Goal: Information Seeking & Learning: Find contact information

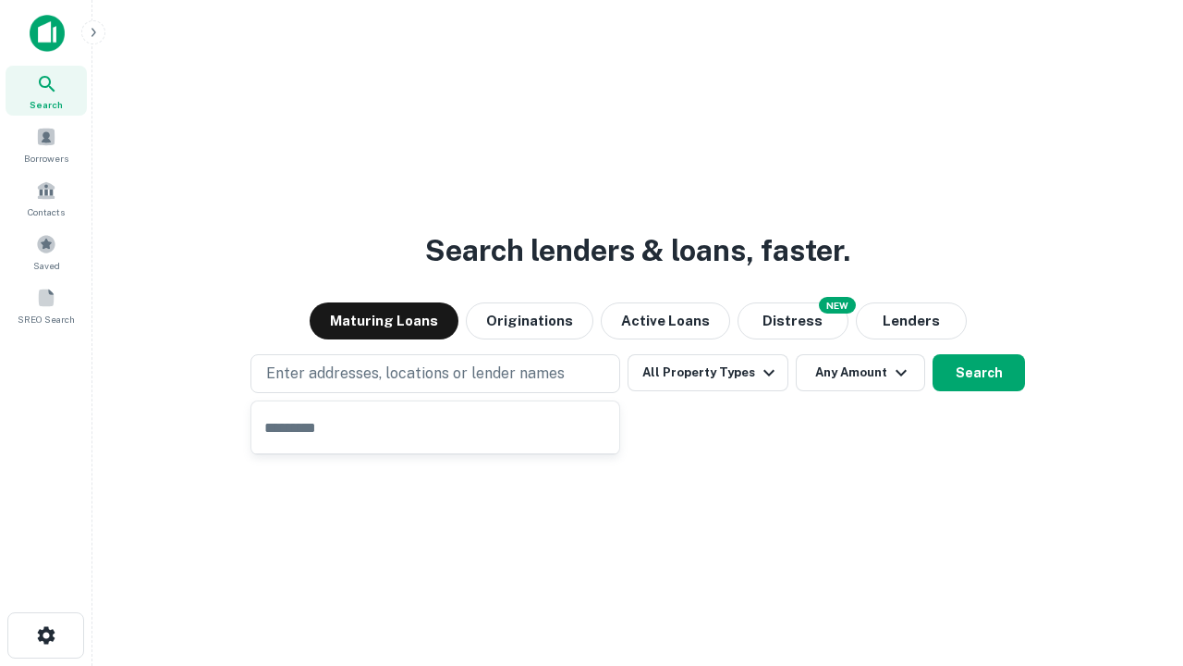
type input "**********"
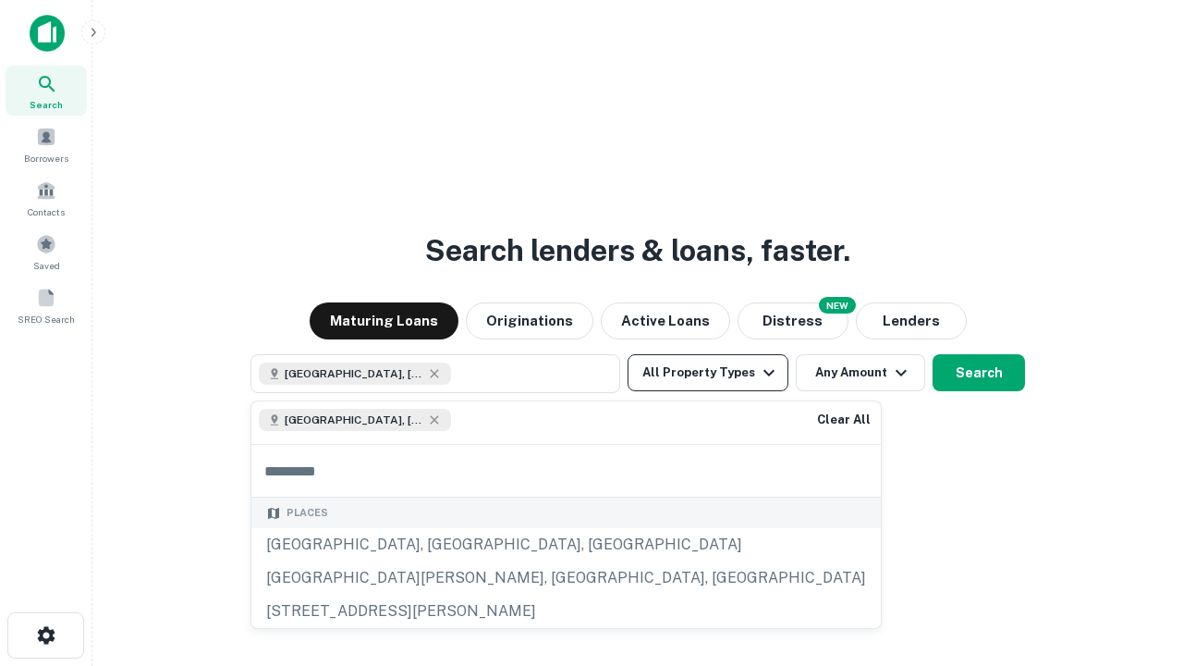
click at [708, 373] on button "All Property Types" at bounding box center [708, 372] width 161 height 37
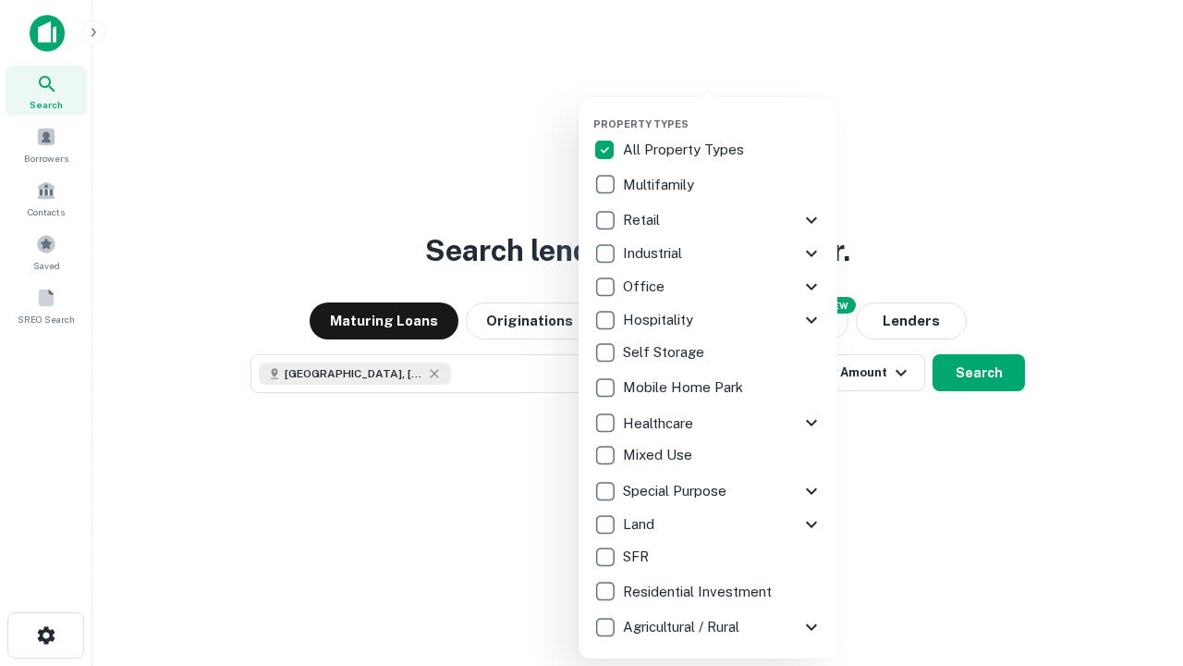
click at [723, 112] on button "button" at bounding box center [722, 112] width 259 height 1
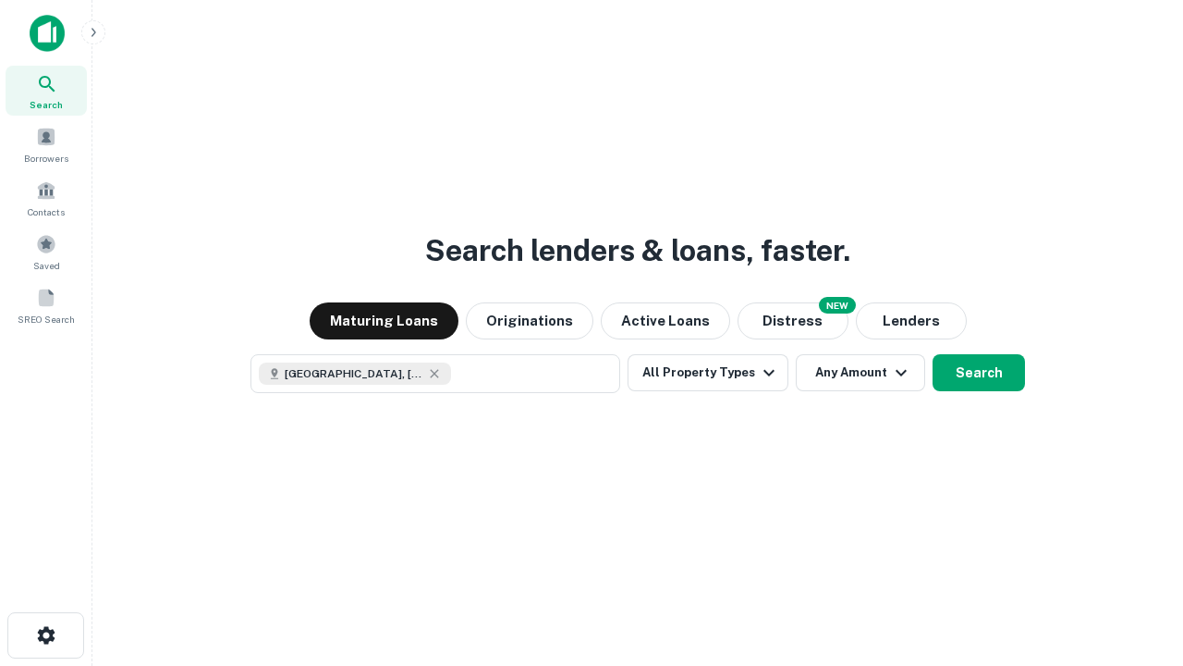
scroll to position [30, 0]
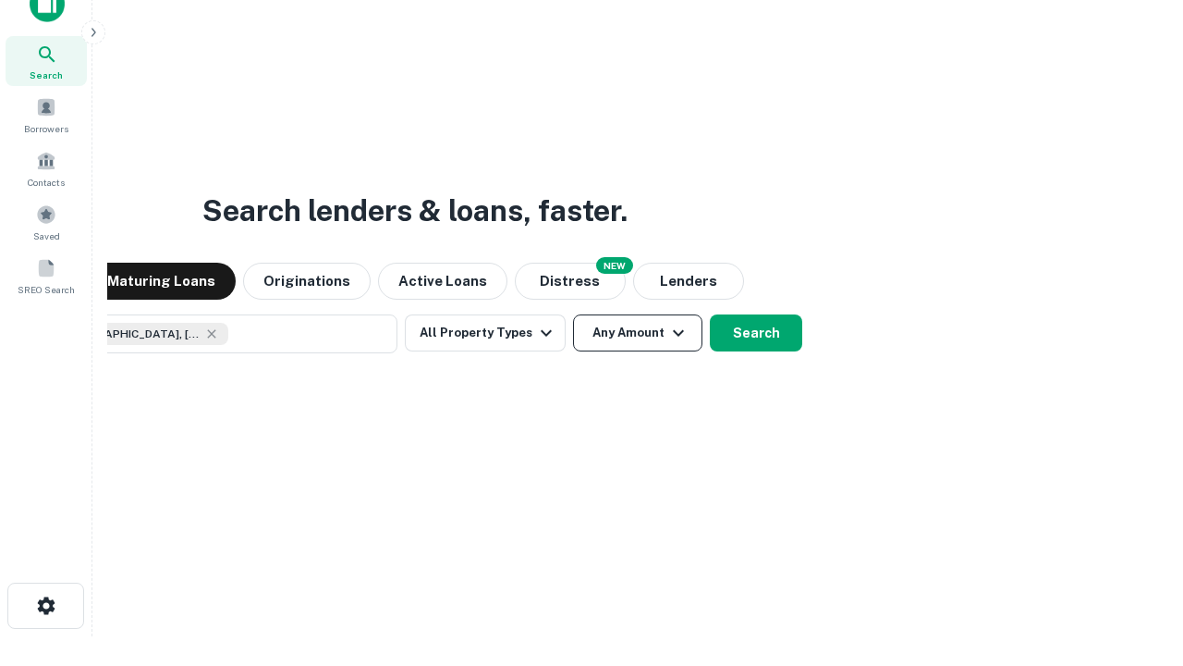
click at [573, 314] on button "Any Amount" at bounding box center [637, 332] width 129 height 37
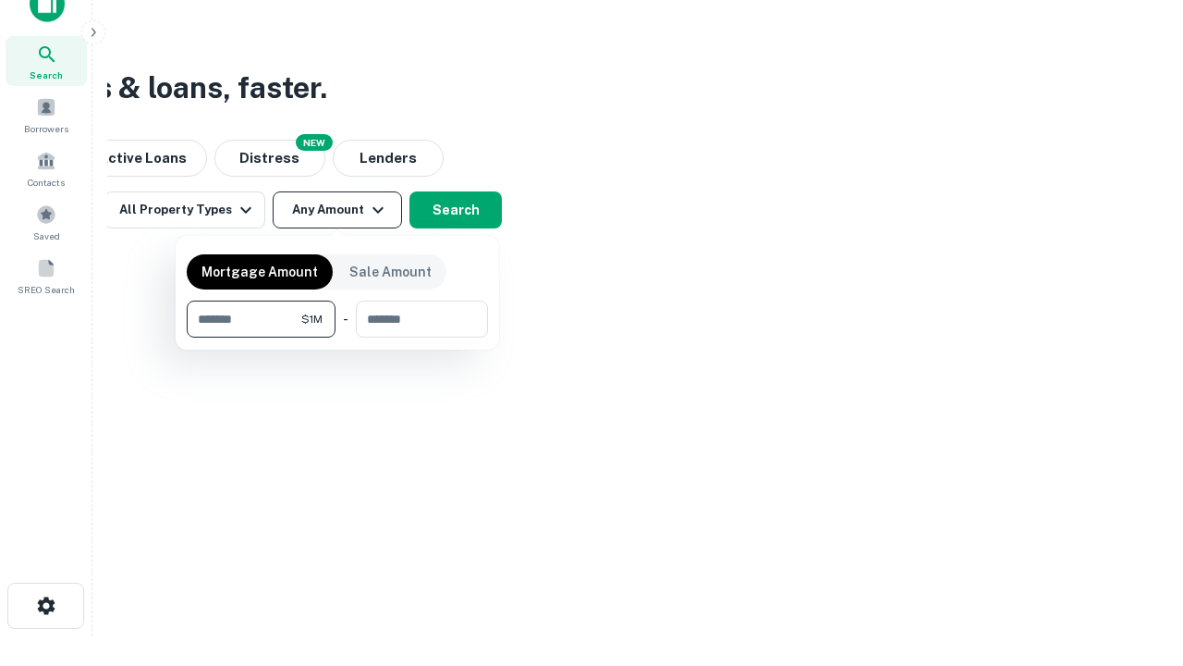
type input "*******"
click at [337, 337] on button "button" at bounding box center [337, 337] width 301 height 1
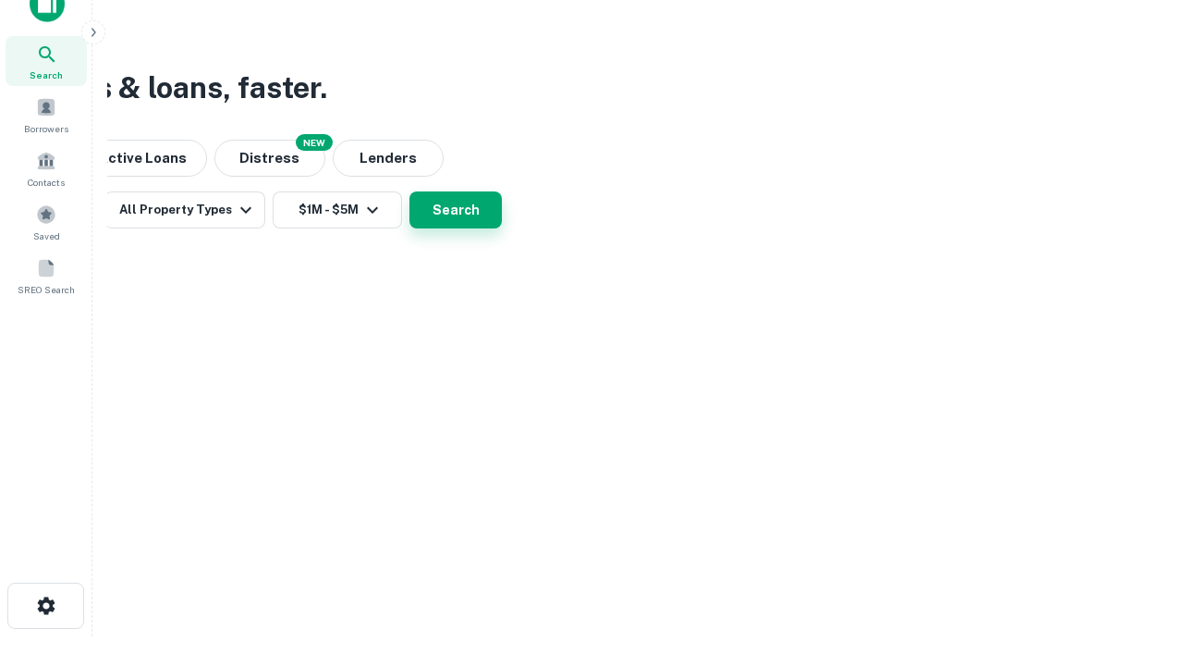
click at [502, 228] on button "Search" at bounding box center [456, 209] width 92 height 37
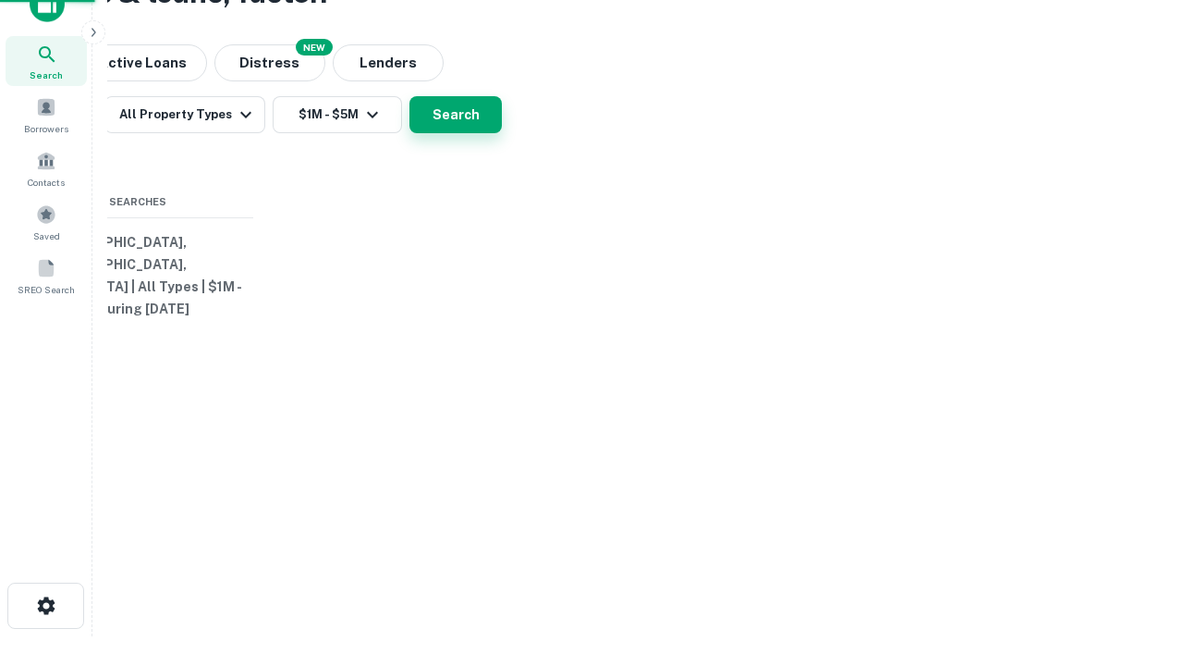
scroll to position [0, 341]
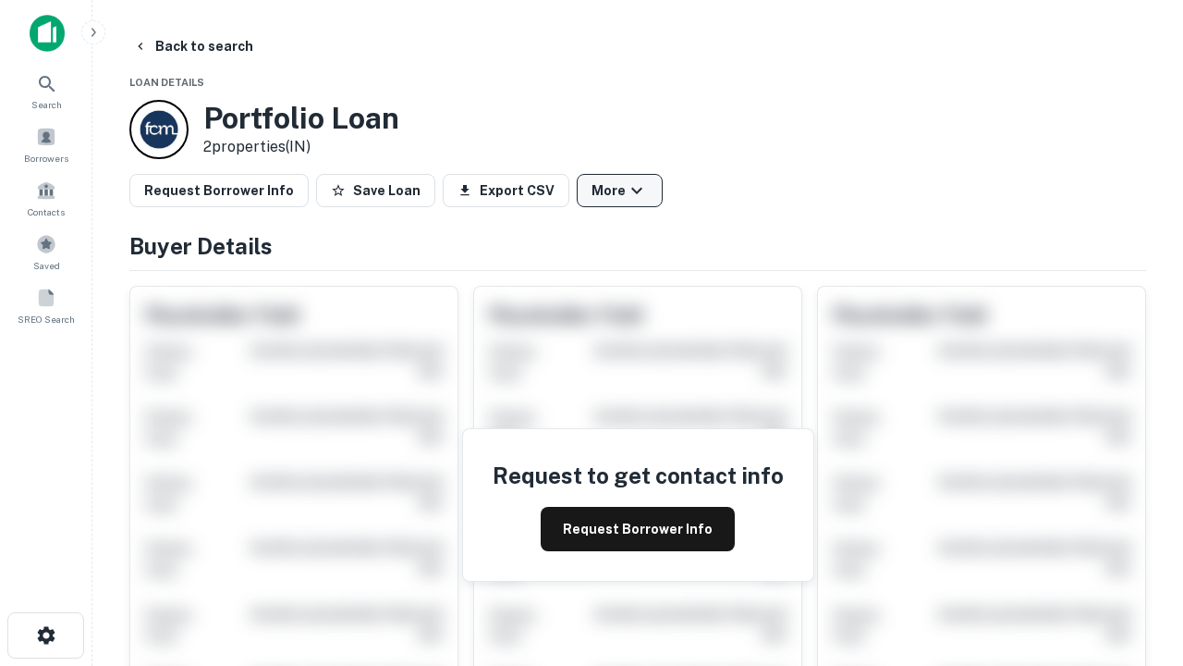
click at [619, 190] on button "More" at bounding box center [620, 190] width 86 height 33
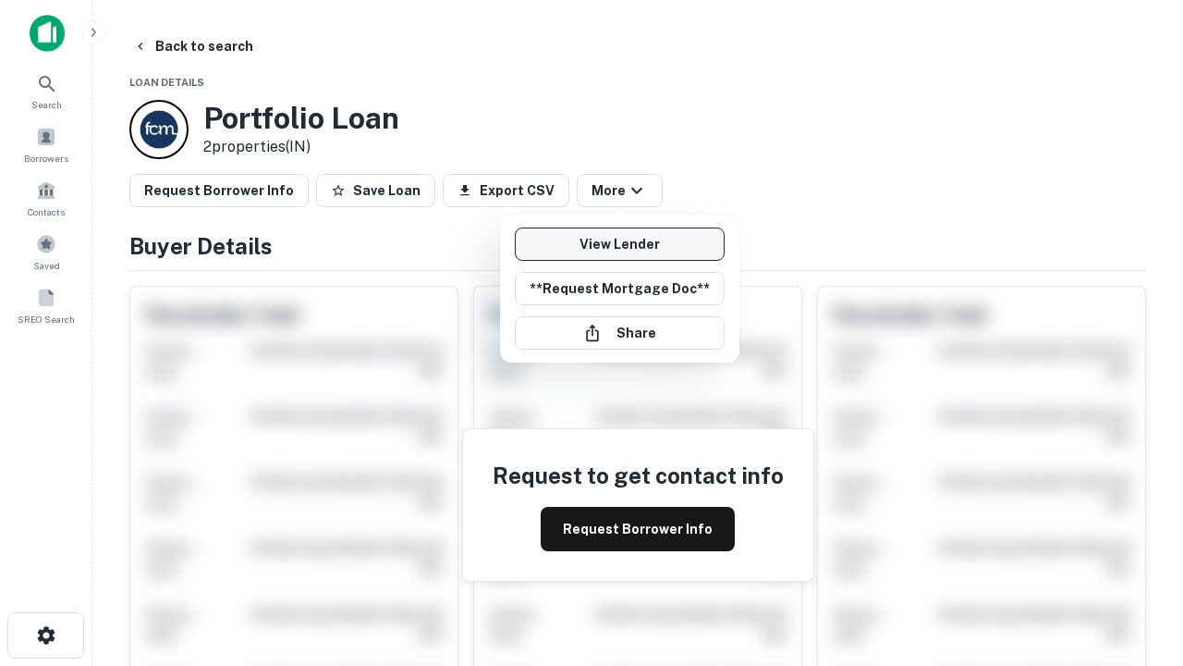
click at [619, 244] on link "View Lender" at bounding box center [620, 243] width 210 height 33
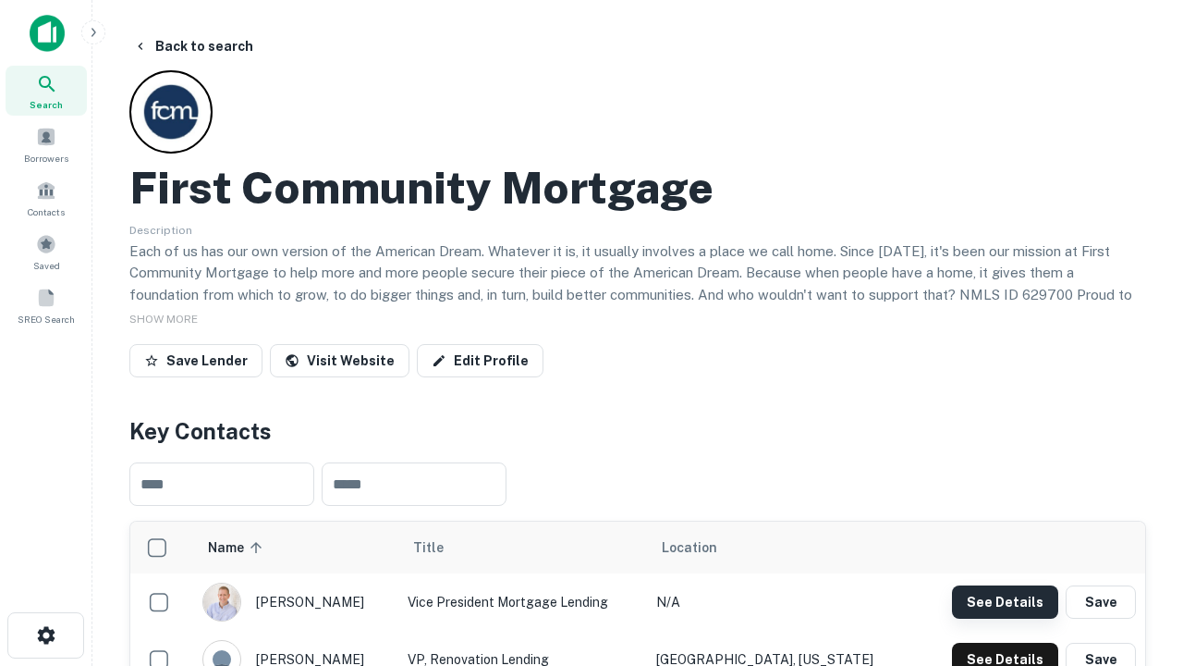
click at [1005, 601] on button "See Details" at bounding box center [1005, 601] width 106 height 33
click at [45, 635] on icon "button" at bounding box center [46, 635] width 22 height 22
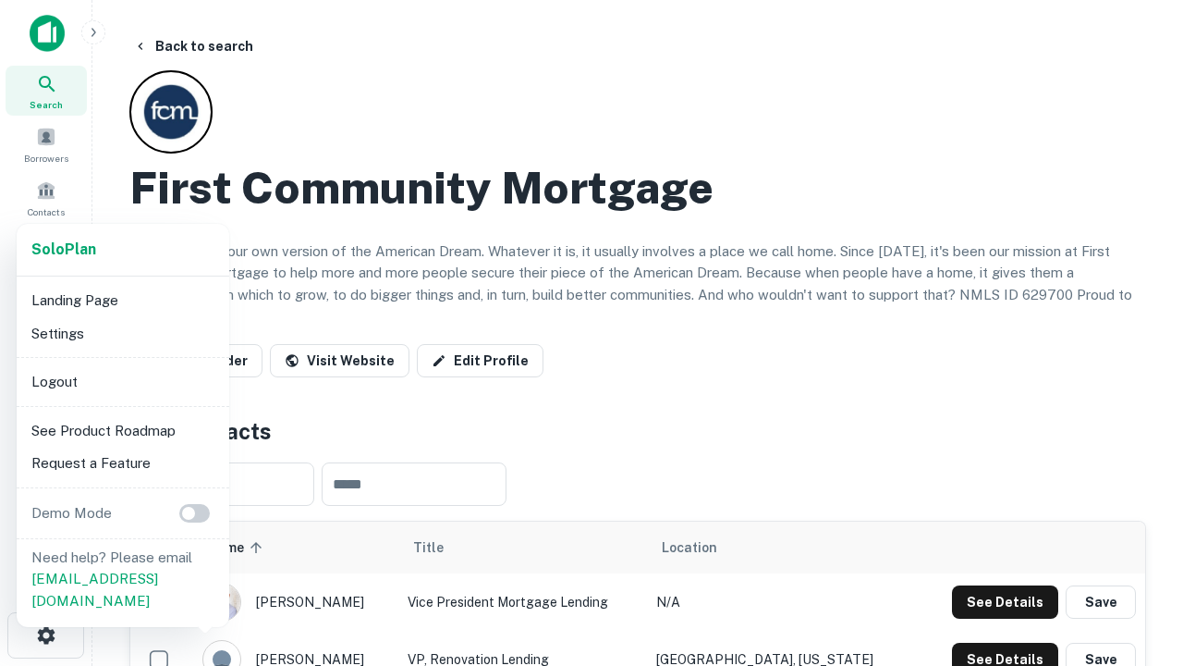
click at [122, 381] on li "Logout" at bounding box center [123, 381] width 198 height 33
